Goal: Task Accomplishment & Management: Manage account settings

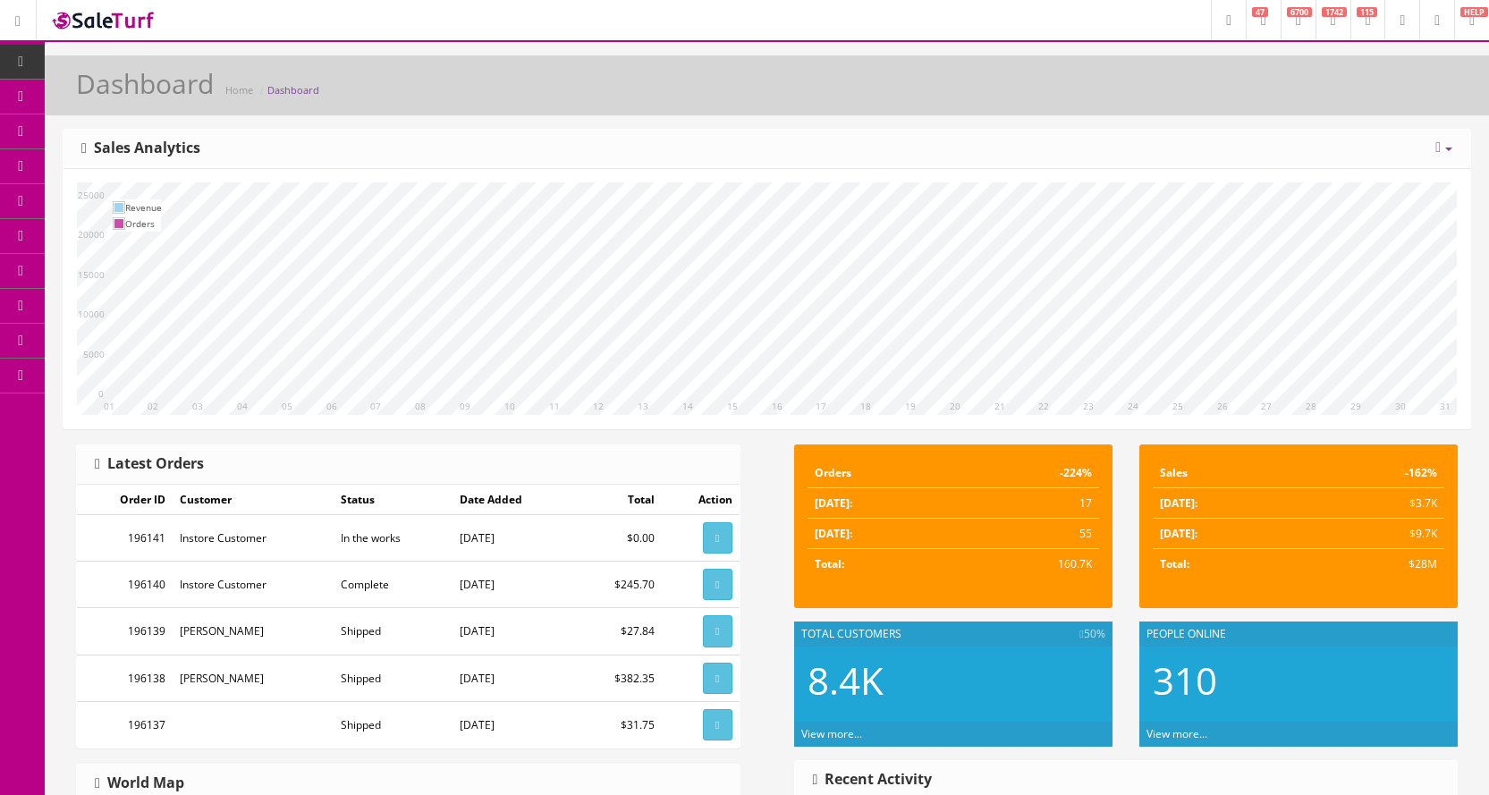
click at [141, 97] on span "Products" at bounding box center [128, 96] width 44 height 15
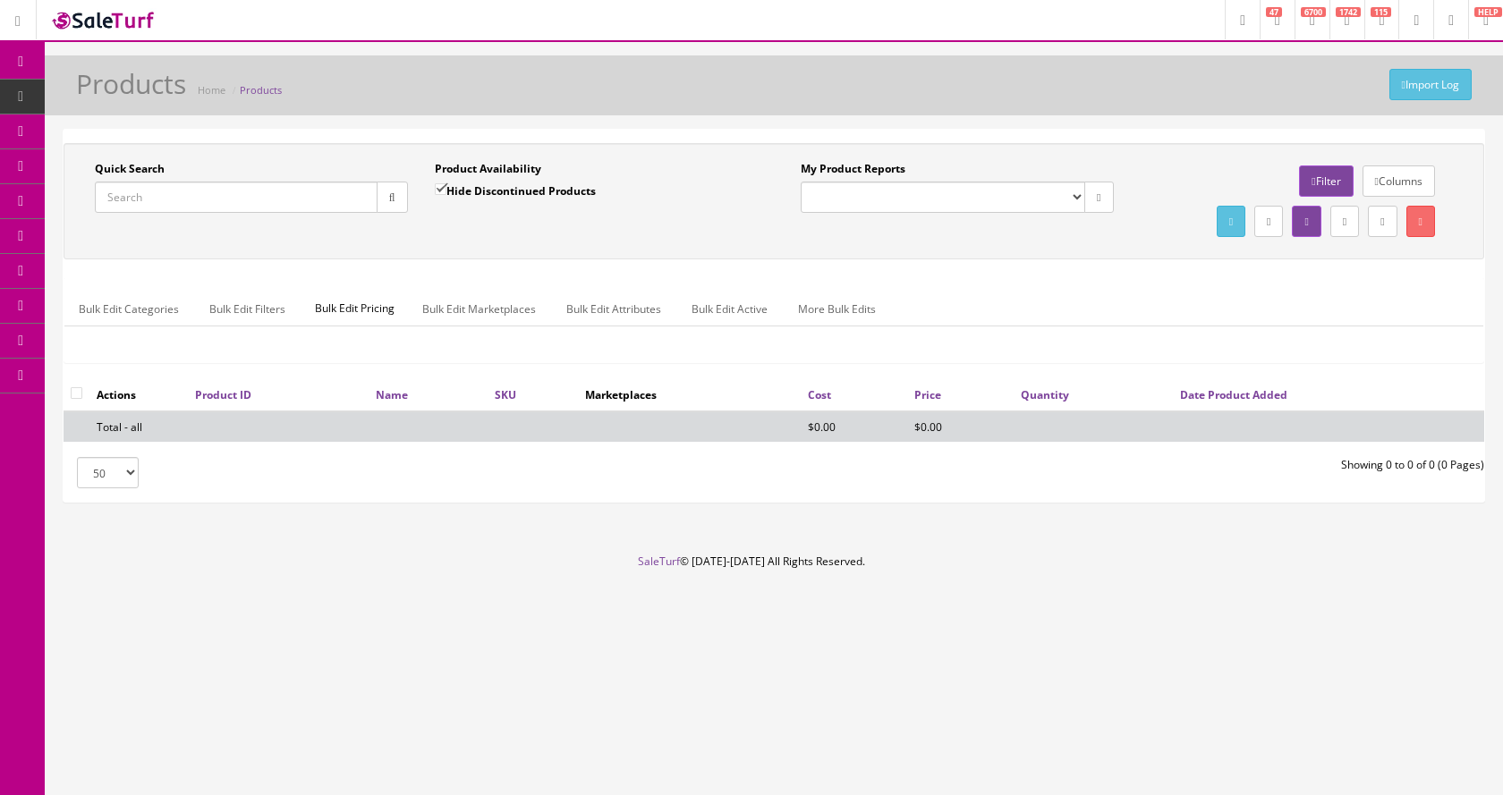
click at [202, 191] on input "Quick Search" at bounding box center [236, 197] width 283 height 31
type input "74699120032"
click at [439, 193] on input "Hide Discontinued Products" at bounding box center [441, 189] width 12 height 12
checkbox input "false"
click at [255, 192] on input "74699120032" at bounding box center [236, 197] width 283 height 31
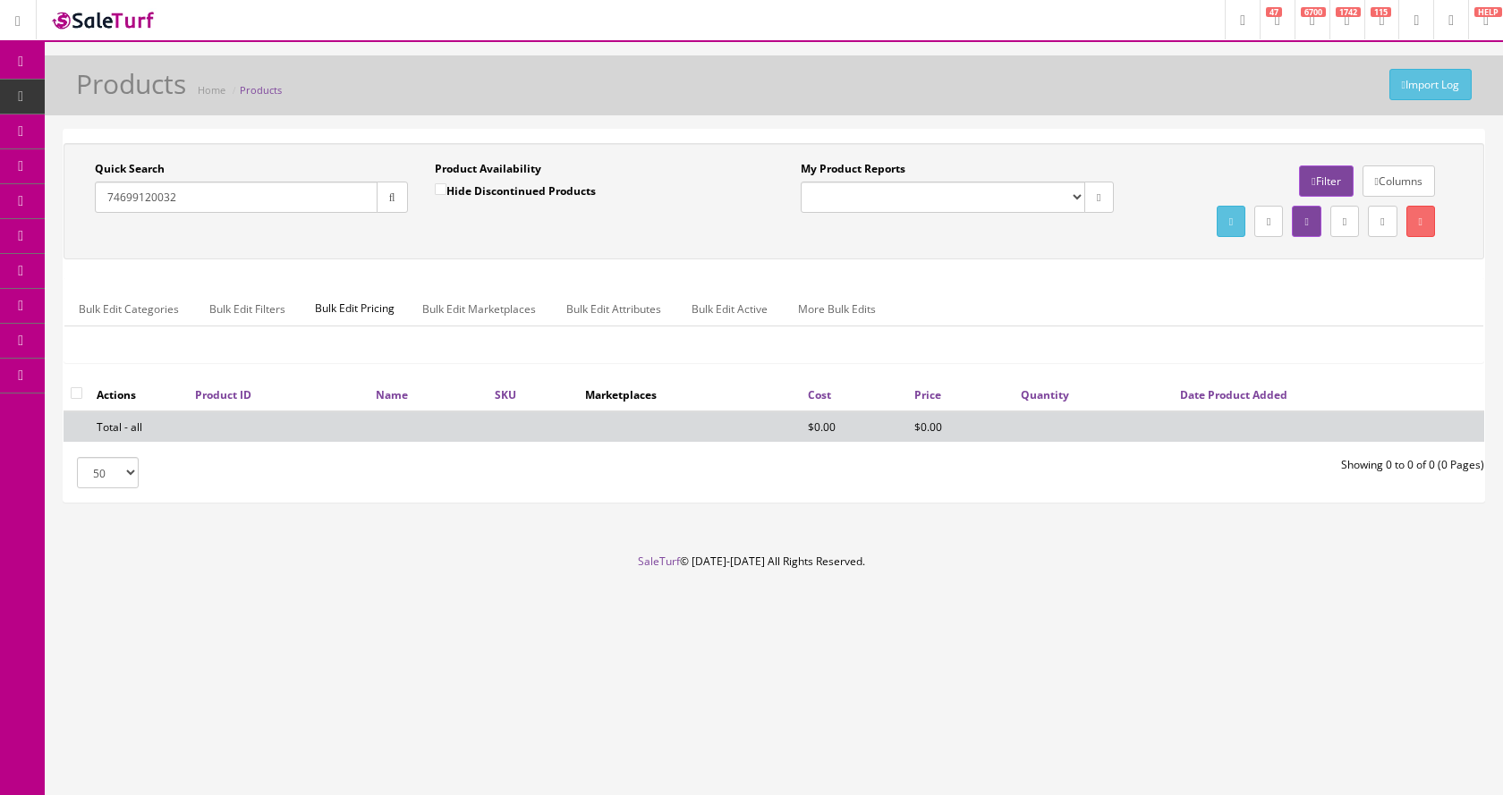
click at [285, 202] on input "74699120032" at bounding box center [236, 197] width 283 height 31
click at [275, 207] on input "7469912003" at bounding box center [236, 197] width 283 height 31
type input "7"
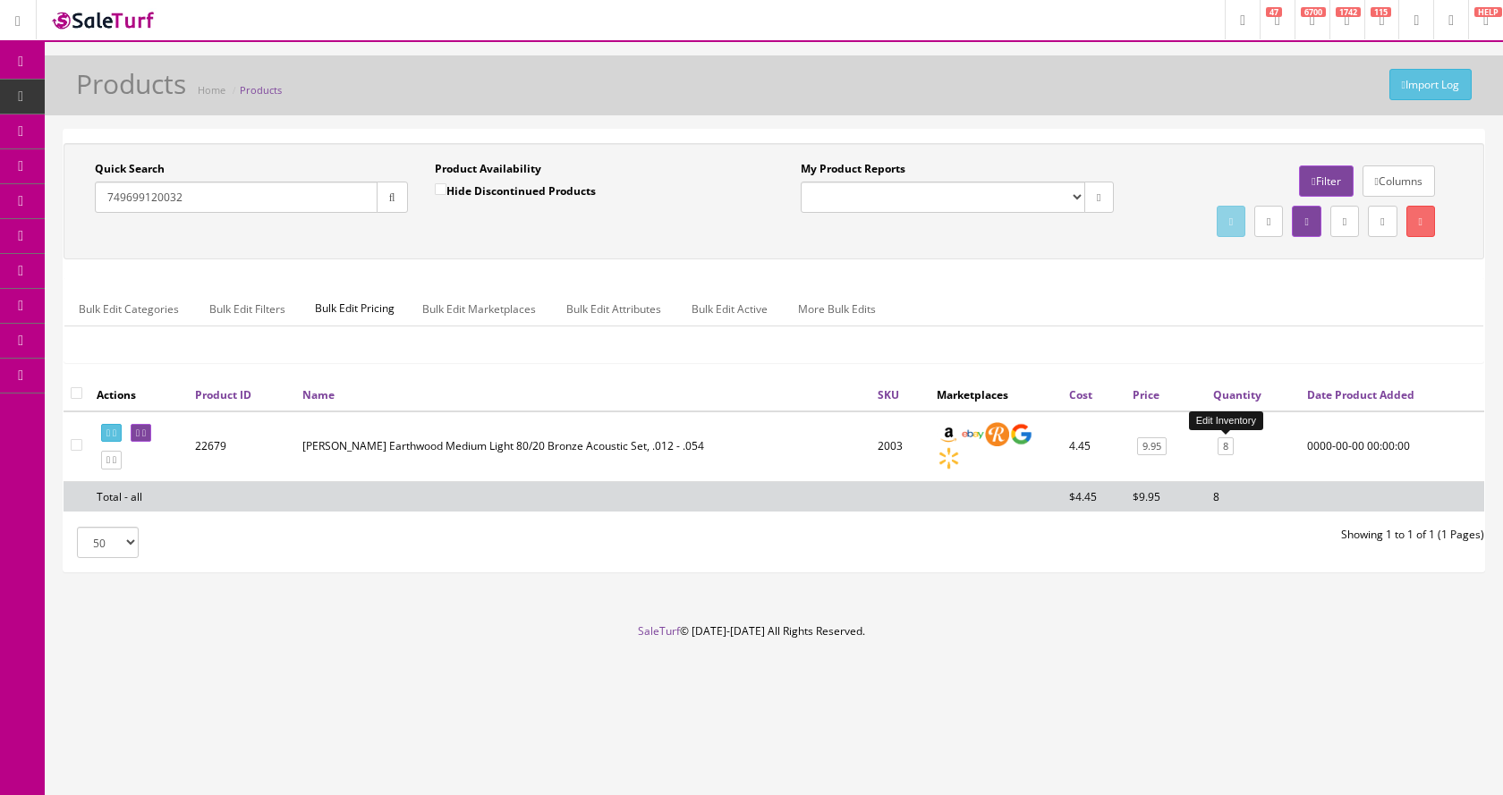
type input "749699120032"
click at [1223, 449] on link "8" at bounding box center [1225, 446] width 16 height 19
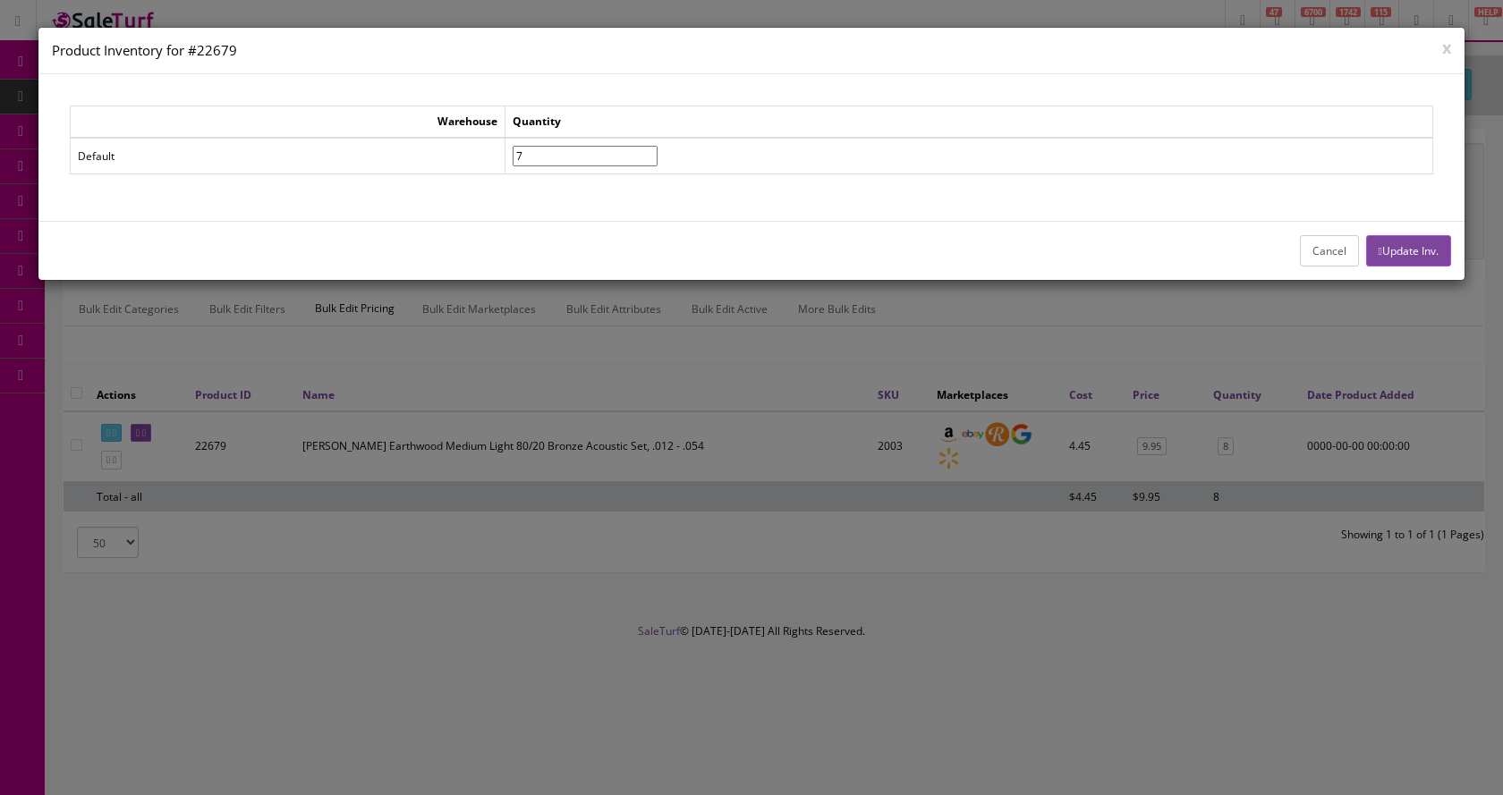
type input"] "7"
click at [657, 161] on input"] "7" at bounding box center [584, 156] width 145 height 21
click at [1401, 258] on button "Update Inv." at bounding box center [1408, 250] width 85 height 31
